Goal: Navigation & Orientation: Find specific page/section

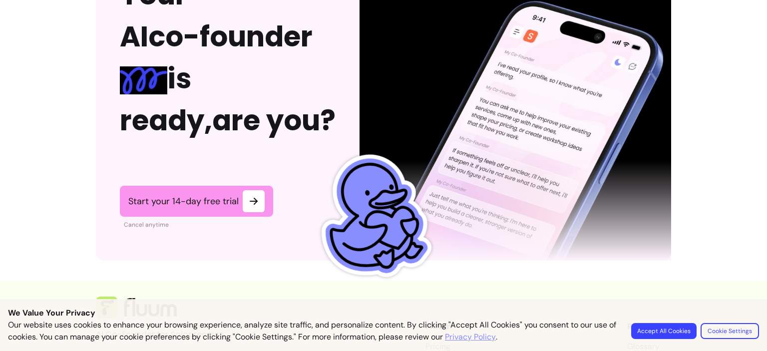
scroll to position [2589, 0]
